Goal: Use online tool/utility

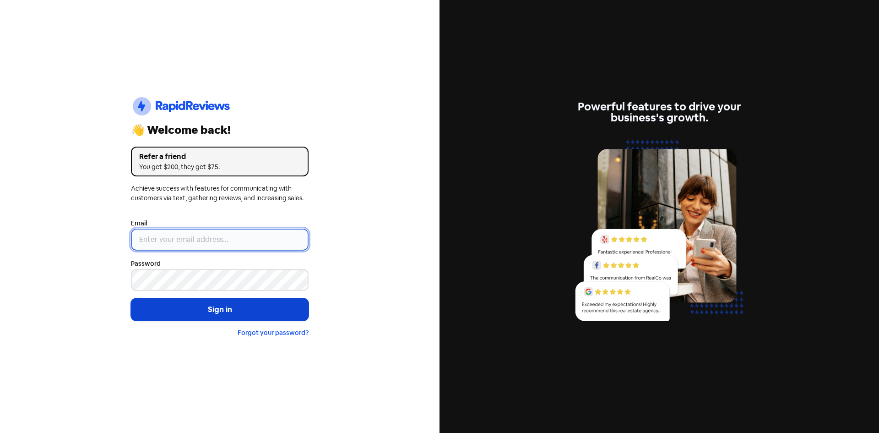
type input "[EMAIL_ADDRESS][DOMAIN_NAME]"
click at [198, 314] on button "Sign in" at bounding box center [220, 309] width 178 height 23
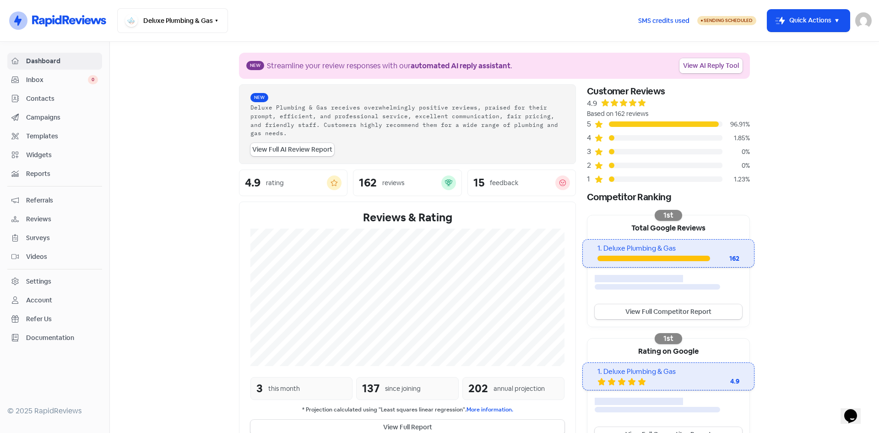
click at [699, 69] on link "View AI Reply Tool" at bounding box center [710, 65] width 63 height 15
